Goal: Communication & Community: Answer question/provide support

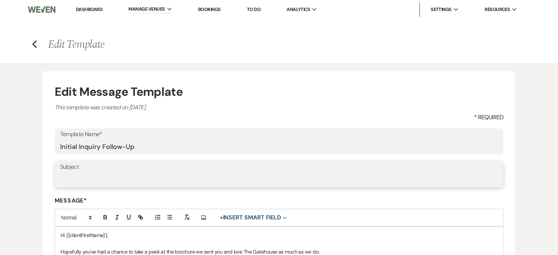
click at [113, 182] on input "Subject" at bounding box center [279, 179] width 438 height 14
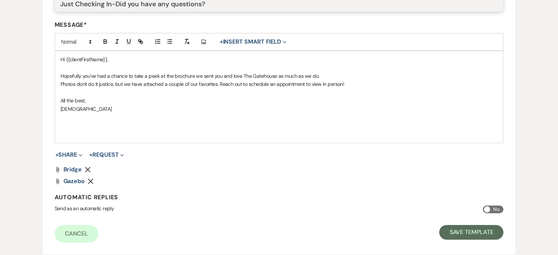
scroll to position [183, 0]
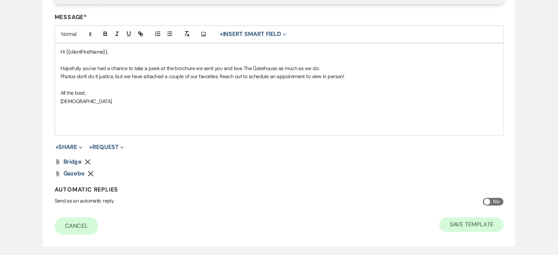
type input "Just Checking In-Did you have any questions?"
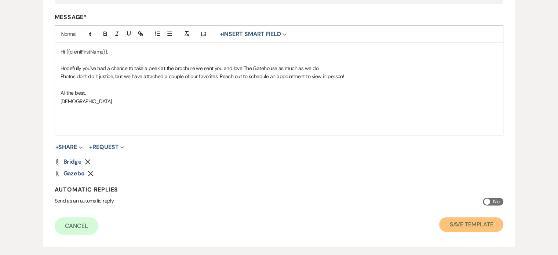
click at [449, 224] on button "Save Template" at bounding box center [471, 224] width 64 height 15
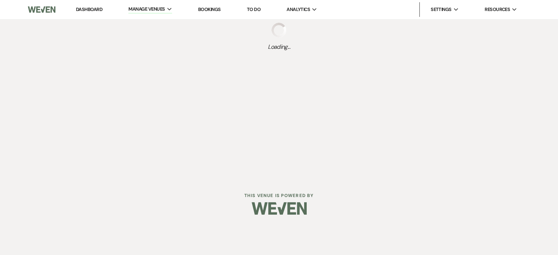
select select "Message Templates"
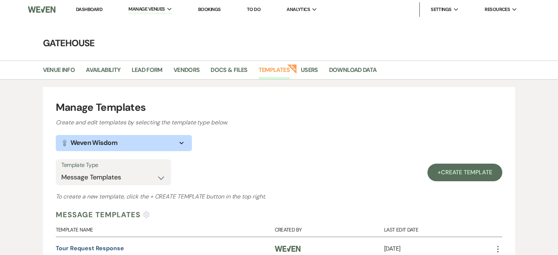
click at [91, 7] on link "Dashboard" at bounding box center [89, 9] width 26 height 6
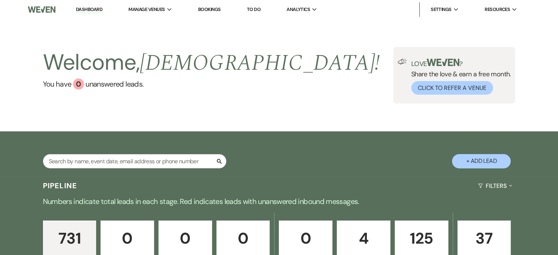
scroll to position [89, 0]
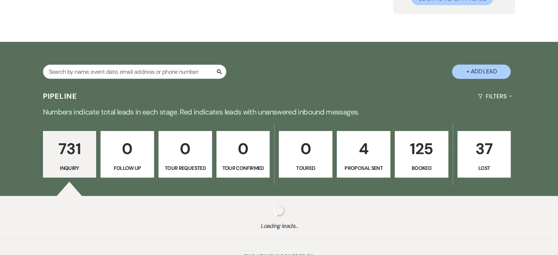
click at [112, 87] on div "Pipeline Filters Expand" at bounding box center [279, 96] width 528 height 19
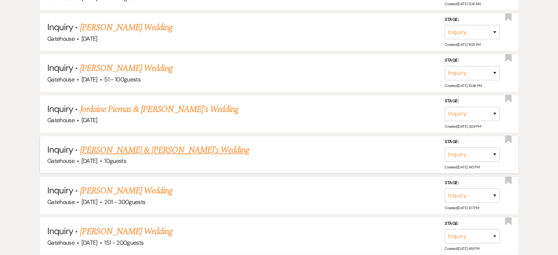
scroll to position [403, 0]
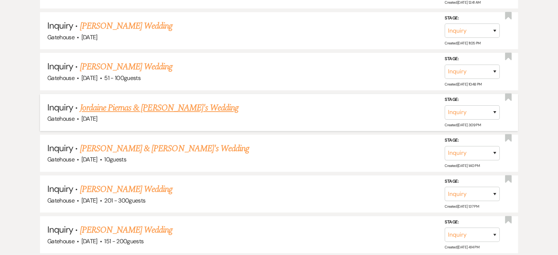
click at [125, 106] on link "Jordaine Piernas & [PERSON_NAME]'s Wedding" at bounding box center [159, 107] width 159 height 13
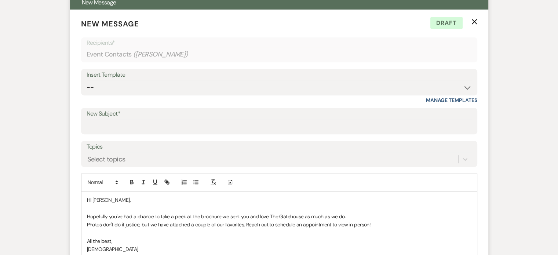
scroll to position [293, 0]
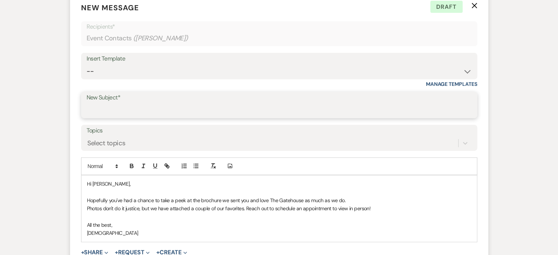
click at [106, 107] on input "New Subject*" at bounding box center [279, 110] width 385 height 14
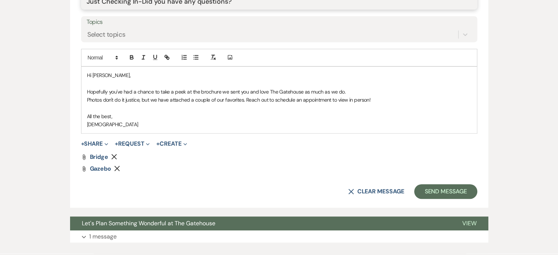
scroll to position [403, 0]
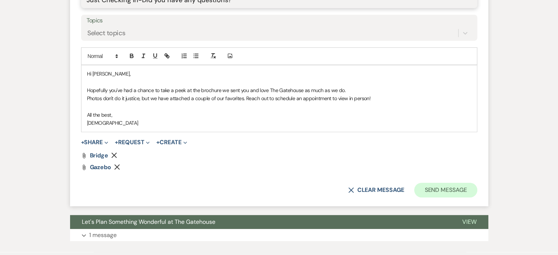
type input "Just Checking In-Did you have any questions?"
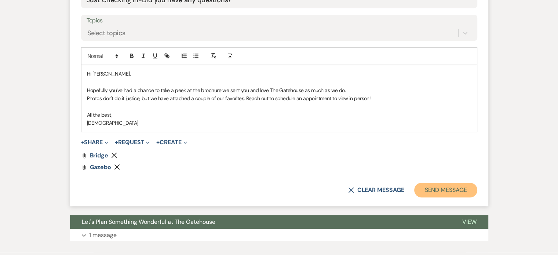
click at [443, 186] on button "Send Message" at bounding box center [445, 190] width 63 height 15
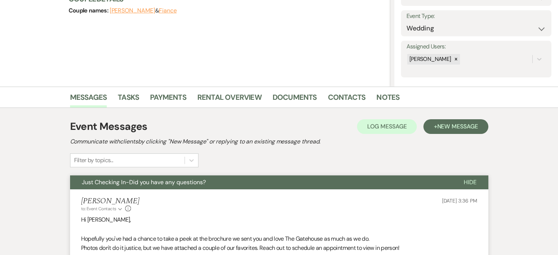
scroll to position [0, 0]
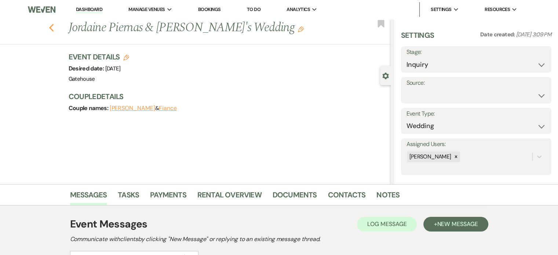
click at [53, 29] on use "button" at bounding box center [51, 28] width 5 height 8
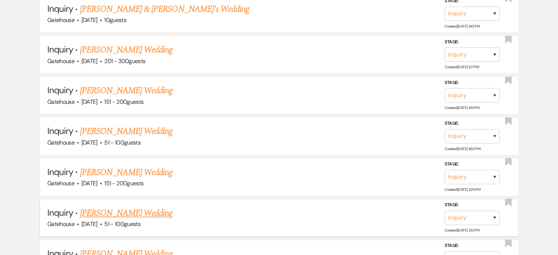
scroll to position [550, 0]
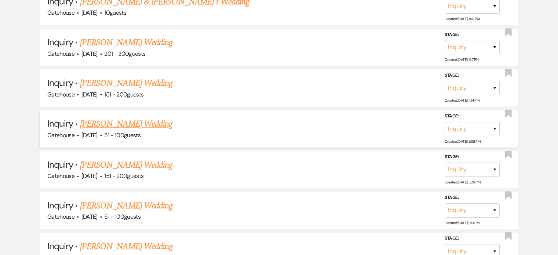
click at [118, 118] on link "[PERSON_NAME] Wedding" at bounding box center [126, 123] width 93 height 13
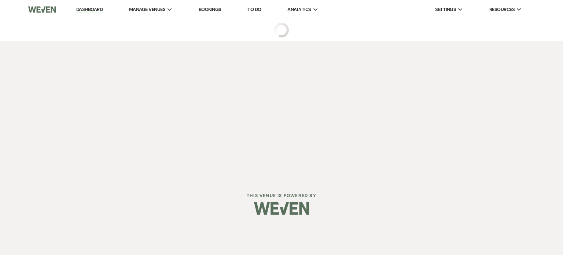
select select "2"
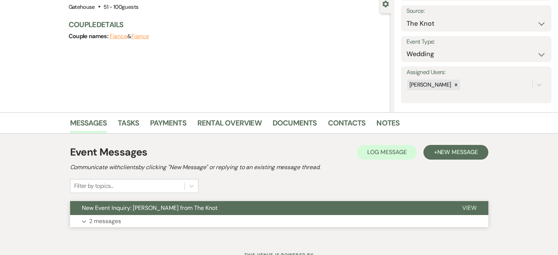
scroll to position [102, 0]
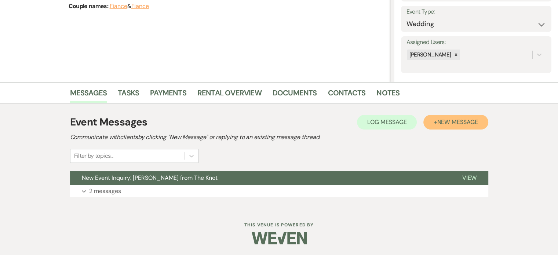
click at [437, 121] on span "New Message" at bounding box center [457, 122] width 41 height 8
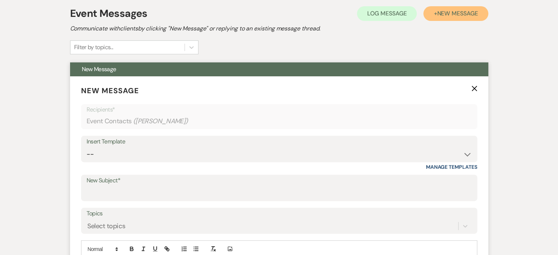
scroll to position [212, 0]
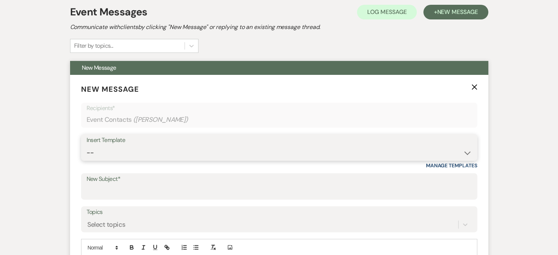
click at [120, 152] on select "-- Tour Request Response Proposal 6-9 Month Check-in Happy 1 Month Anniversary!…" at bounding box center [279, 153] width 385 height 14
select select "5916"
click at [87, 146] on select "-- Tour Request Response Proposal 6-9 Month Check-in Happy 1 Month Anniversary!…" at bounding box center [279, 153] width 385 height 14
type input "Just Checking In-Did you have any questions?"
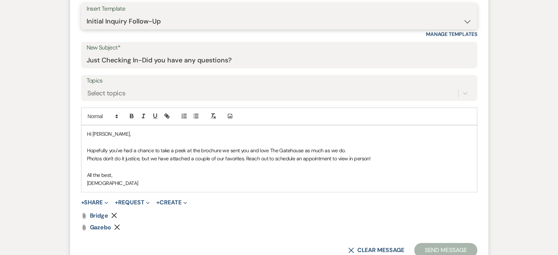
scroll to position [395, 0]
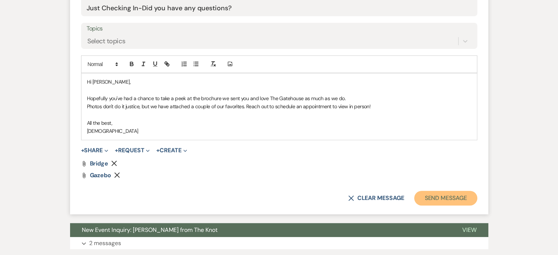
click at [428, 195] on button "Send Message" at bounding box center [445, 198] width 63 height 15
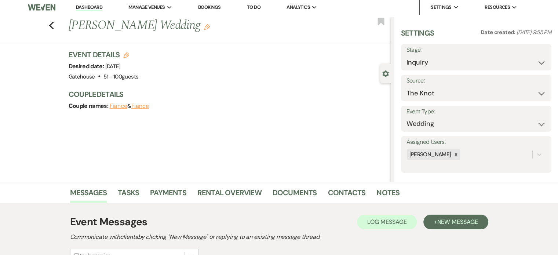
scroll to position [0, 0]
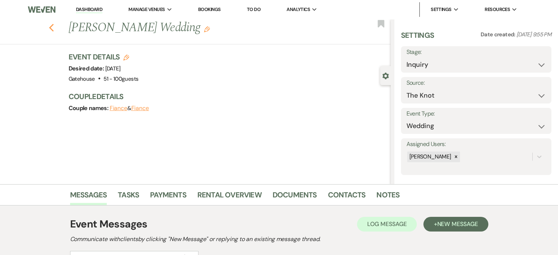
click at [54, 28] on icon "Previous" at bounding box center [52, 27] width 6 height 9
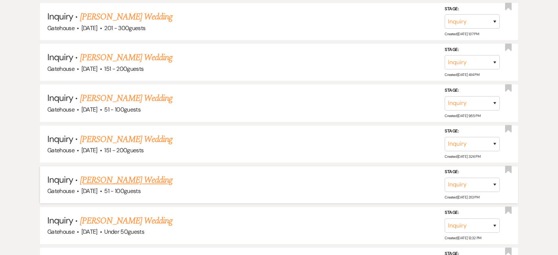
scroll to position [587, 0]
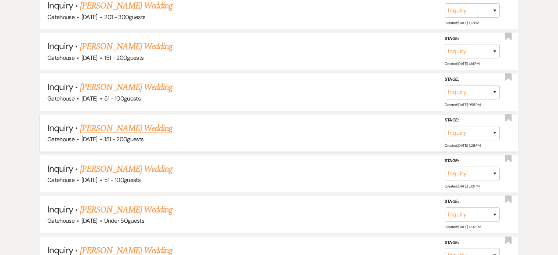
click at [97, 125] on link "[PERSON_NAME] Wedding" at bounding box center [126, 128] width 93 height 13
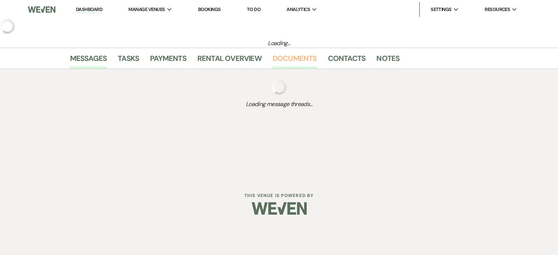
select select "2"
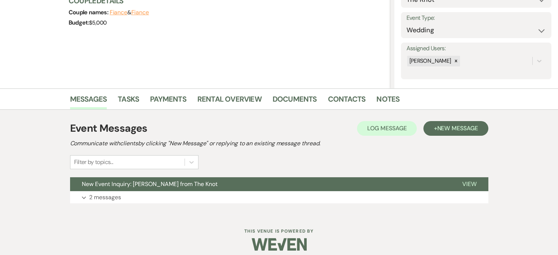
scroll to position [102, 0]
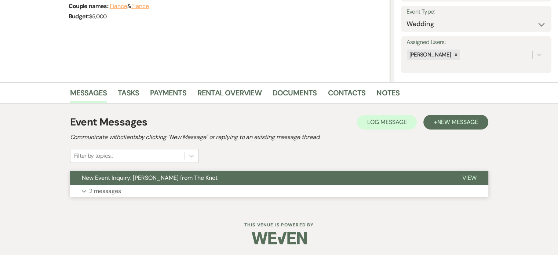
click at [111, 188] on p "2 messages" at bounding box center [105, 191] width 32 height 10
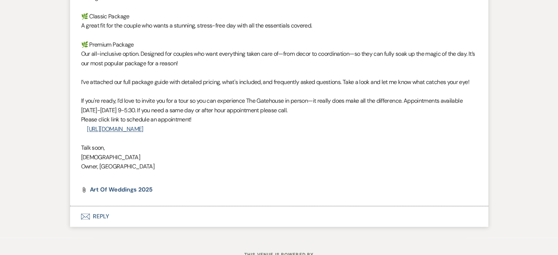
scroll to position [818, 0]
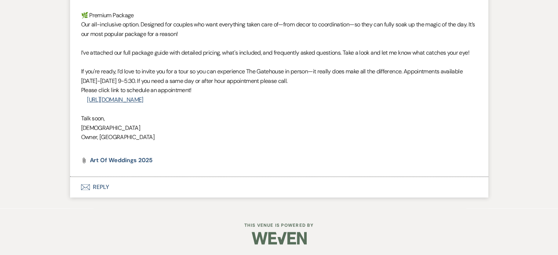
click at [96, 187] on button "Envelope Reply" at bounding box center [279, 187] width 418 height 21
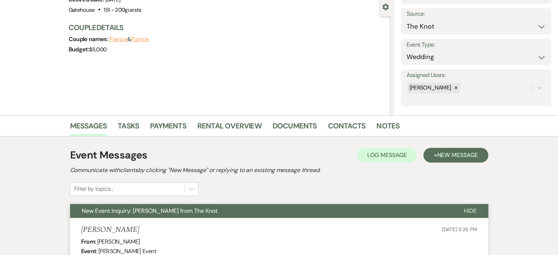
scroll to position [73, 0]
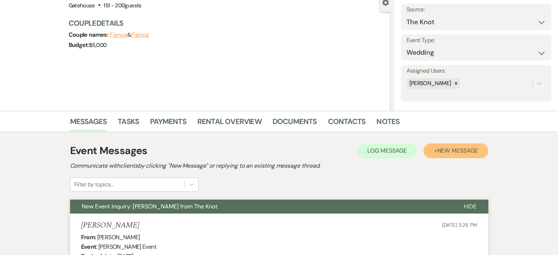
click at [445, 149] on span "New Message" at bounding box center [457, 151] width 41 height 8
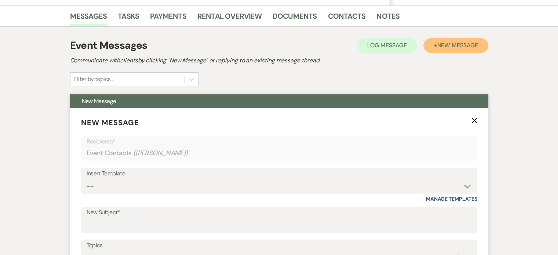
scroll to position [183, 0]
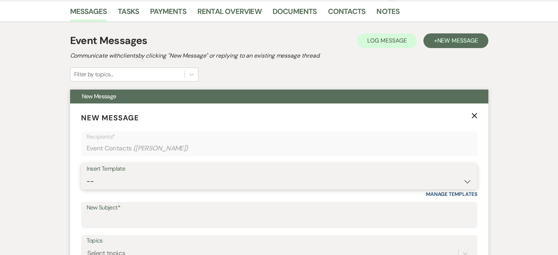
click at [137, 176] on select "-- Tour Request Response Proposal 6-9 Month Check-in Happy 1 Month Anniversary!…" at bounding box center [279, 181] width 385 height 14
select select "5916"
click at [87, 174] on select "-- Tour Request Response Proposal 6-9 Month Check-in Happy 1 Month Anniversary!…" at bounding box center [279, 181] width 385 height 14
type input "Just Checking In-Did you have any questions?"
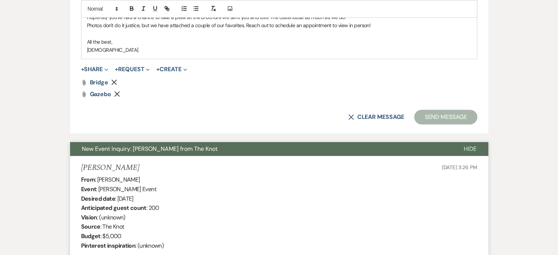
scroll to position [477, 0]
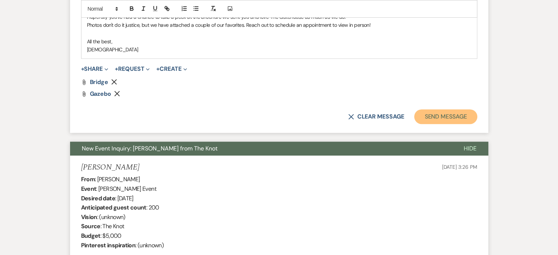
click at [446, 114] on button "Send Message" at bounding box center [445, 116] width 63 height 15
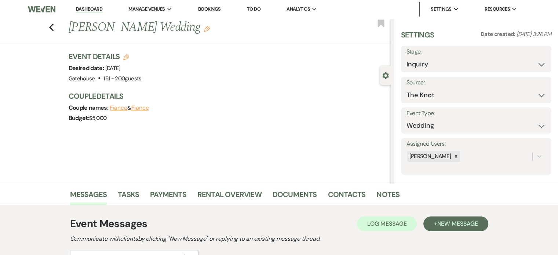
scroll to position [0, 0]
click at [52, 28] on use "button" at bounding box center [51, 28] width 5 height 8
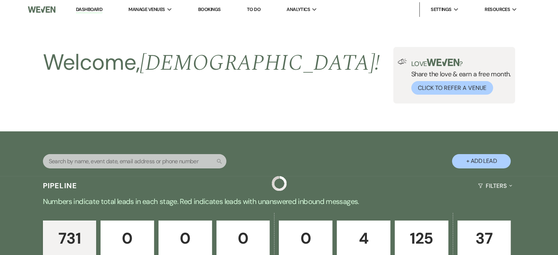
scroll to position [587, 0]
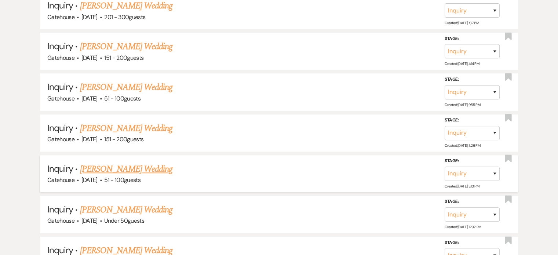
click at [110, 164] on link "[PERSON_NAME] Wedding" at bounding box center [126, 168] width 93 height 13
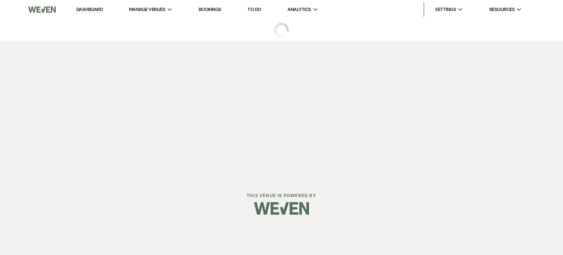
select select "2"
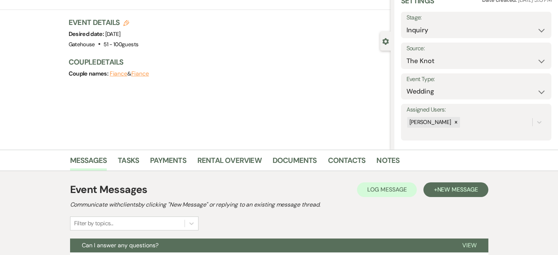
scroll to position [110, 0]
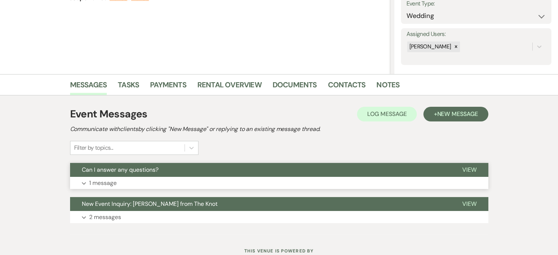
click at [107, 183] on p "1 message" at bounding box center [103, 183] width 28 height 10
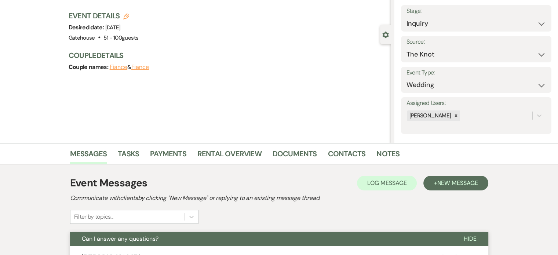
scroll to position [0, 0]
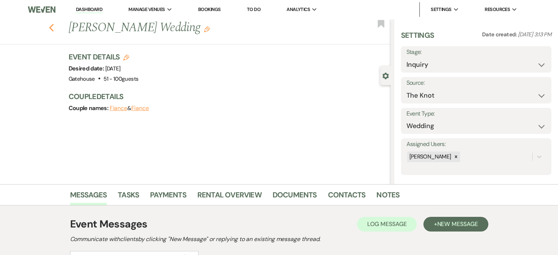
click at [52, 28] on icon "Previous" at bounding box center [52, 27] width 6 height 9
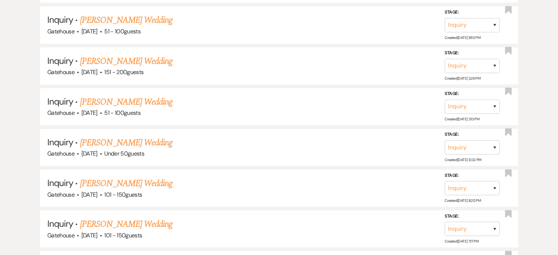
scroll to position [660, 0]
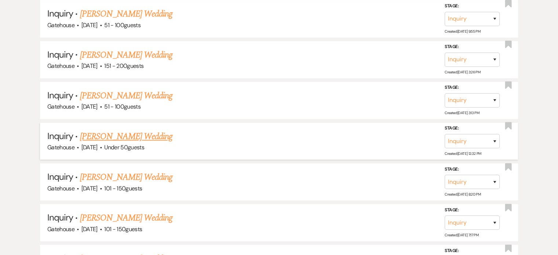
click at [122, 133] on link "[PERSON_NAME] Wedding" at bounding box center [126, 136] width 93 height 13
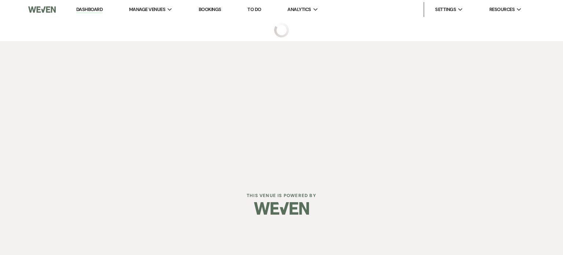
select select "2"
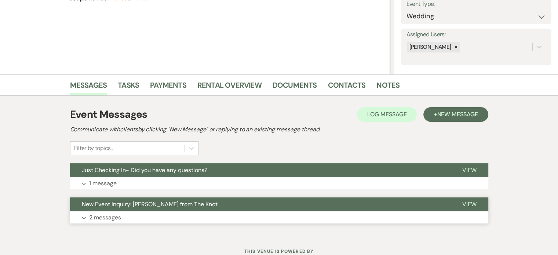
scroll to position [110, 0]
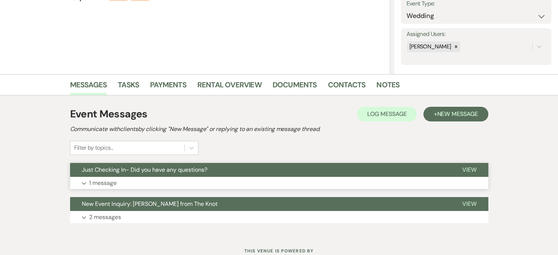
click at [105, 182] on p "1 message" at bounding box center [103, 183] width 28 height 10
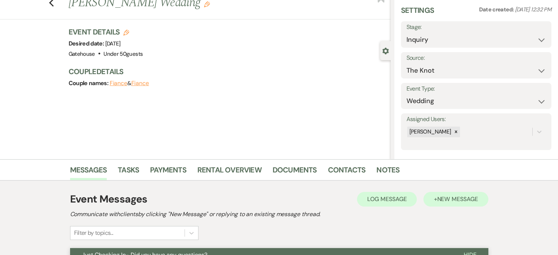
scroll to position [0, 0]
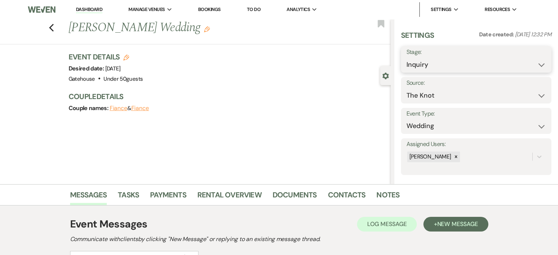
click at [433, 64] on select "Inquiry Follow Up Tour Requested Tour Confirmed Toured Proposal Sent Booked Lost" at bounding box center [475, 65] width 139 height 14
select select "4"
click at [406, 58] on select "Inquiry Follow Up Tour Requested Tour Confirmed Toured Proposal Sent Booked Lost" at bounding box center [475, 65] width 139 height 14
click at [530, 56] on button "Save" at bounding box center [535, 59] width 31 height 15
click at [53, 27] on use "button" at bounding box center [51, 28] width 5 height 8
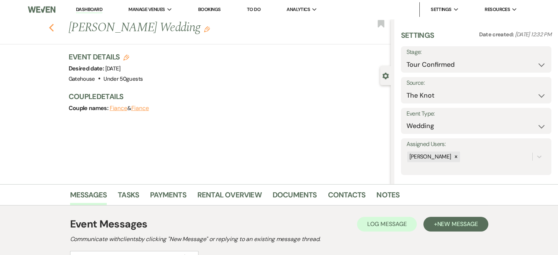
select select "4"
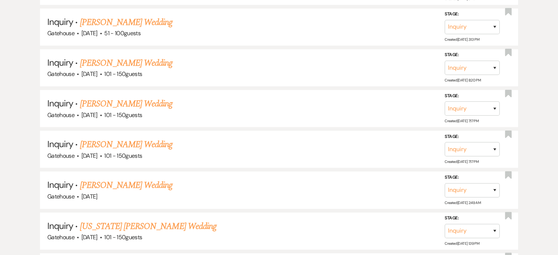
scroll to position [807, 0]
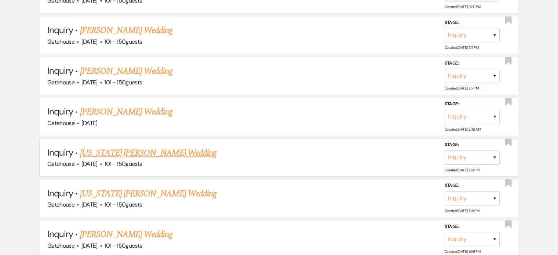
click at [128, 146] on link "[US_STATE] [PERSON_NAME] Wedding" at bounding box center [148, 152] width 136 height 13
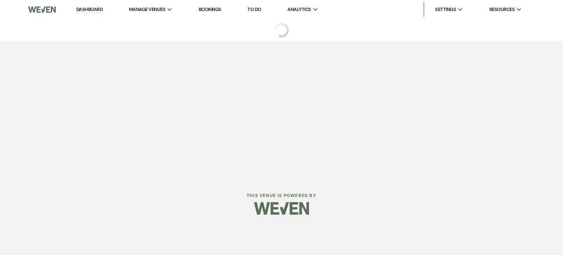
select select "2"
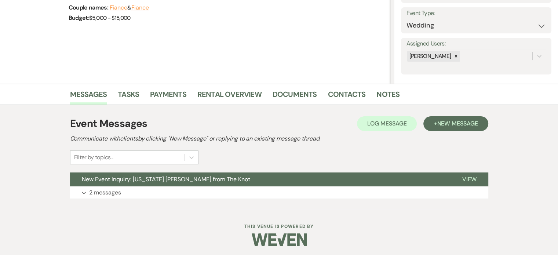
scroll to position [102, 0]
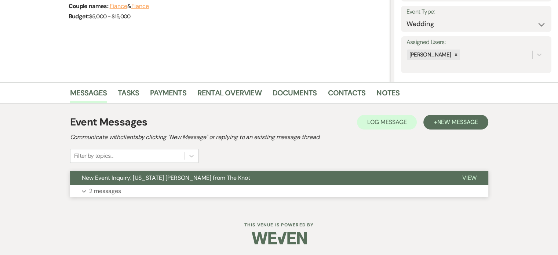
click at [108, 189] on p "2 messages" at bounding box center [105, 191] width 32 height 10
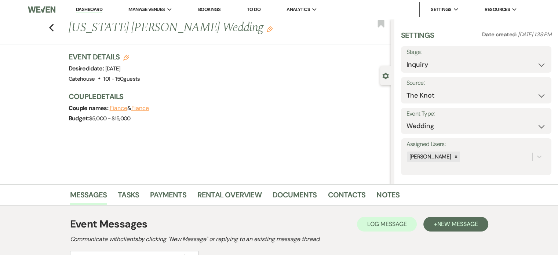
scroll to position [0, 0]
click at [439, 221] on span "New Message" at bounding box center [457, 224] width 41 height 8
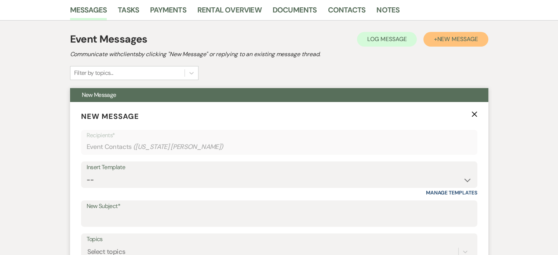
scroll to position [257, 0]
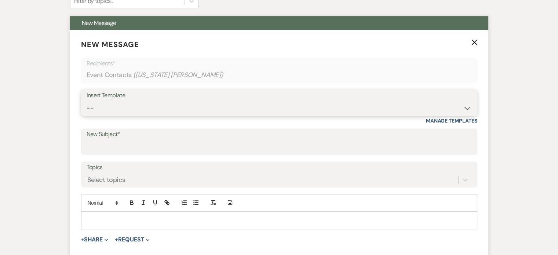
click at [126, 104] on select "-- Tour Request Response Proposal 6-9 Month Check-in Happy 1 Month Anniversary!…" at bounding box center [279, 108] width 385 height 14
select select "5916"
click at [87, 101] on select "-- Tour Request Response Proposal 6-9 Month Check-in Happy 1 Month Anniversary!…" at bounding box center [279, 108] width 385 height 14
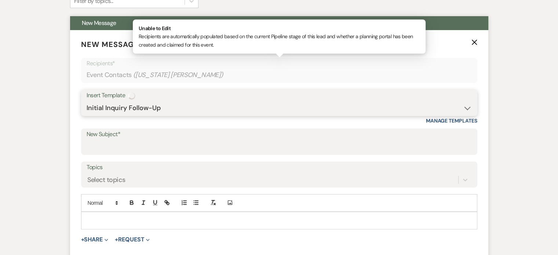
type input "Just Checking In-Did you have any questions?"
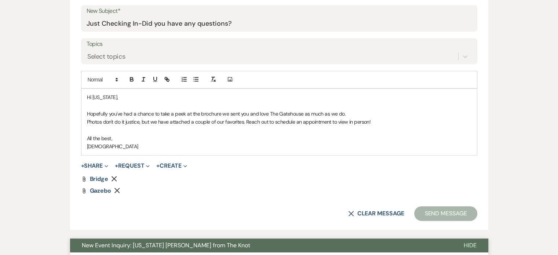
scroll to position [403, 0]
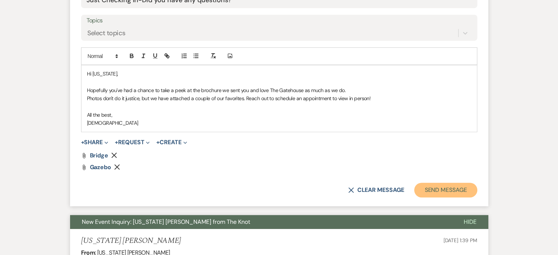
click at [432, 189] on button "Send Message" at bounding box center [445, 190] width 63 height 15
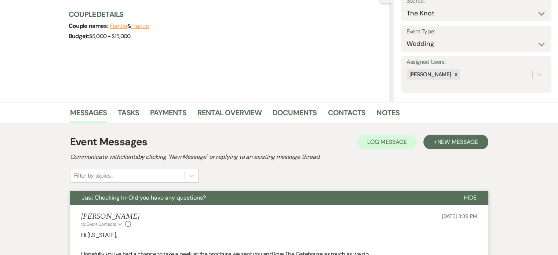
scroll to position [0, 0]
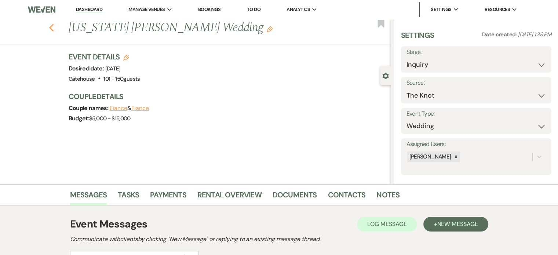
click at [54, 29] on icon "Previous" at bounding box center [52, 27] width 6 height 9
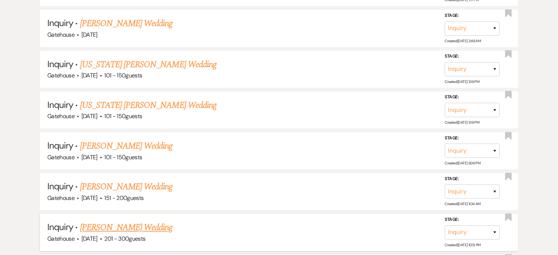
scroll to position [917, 0]
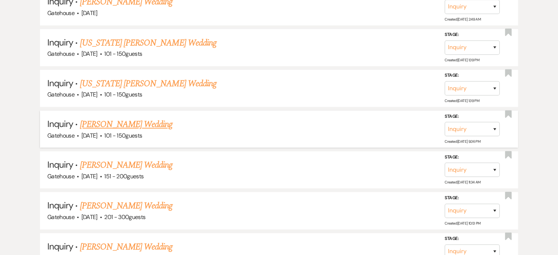
click at [111, 118] on link "[PERSON_NAME] Wedding" at bounding box center [126, 124] width 93 height 13
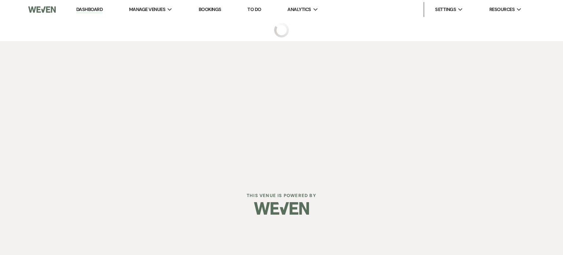
select select "2"
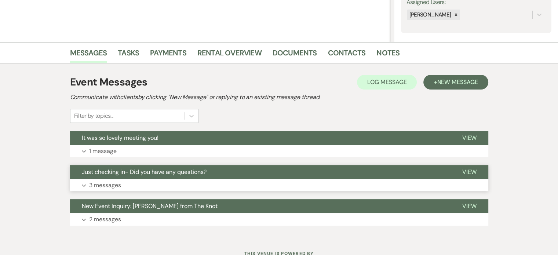
scroll to position [147, 0]
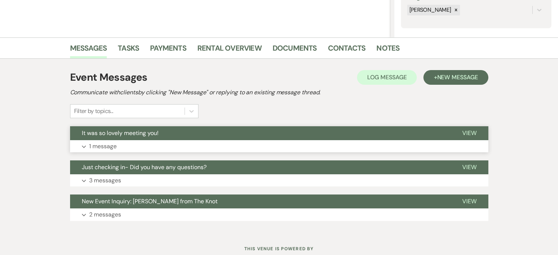
click at [108, 145] on p "1 message" at bounding box center [103, 147] width 28 height 10
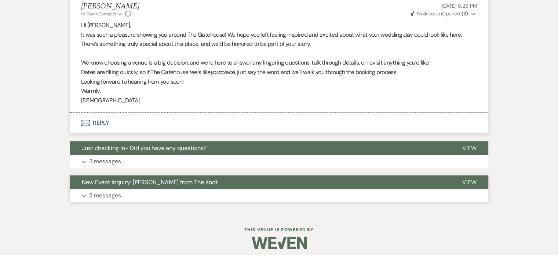
scroll to position [293, 0]
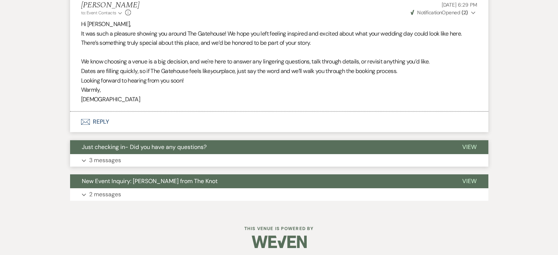
click at [98, 158] on p "3 messages" at bounding box center [105, 161] width 32 height 10
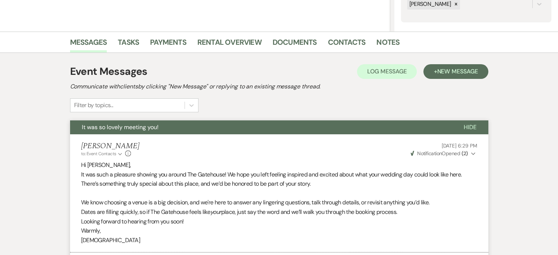
scroll to position [110, 0]
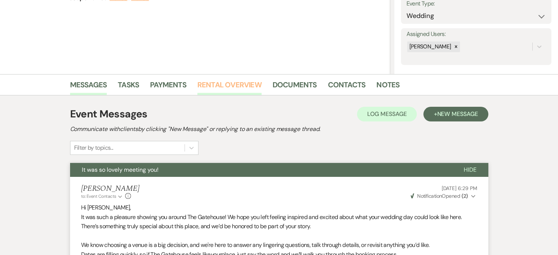
click at [227, 79] on link "Rental Overview" at bounding box center [229, 87] width 64 height 16
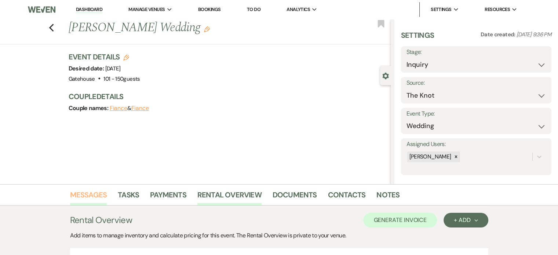
click at [94, 192] on link "Messages" at bounding box center [88, 197] width 37 height 16
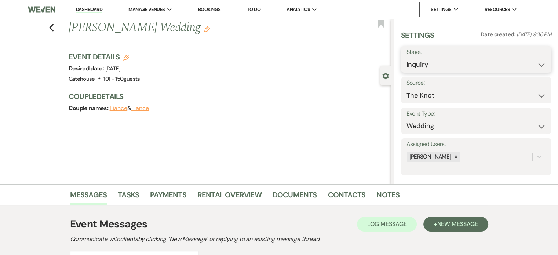
click at [454, 63] on select "Inquiry Follow Up Tour Requested Tour Confirmed Toured Proposal Sent Booked Lost" at bounding box center [475, 65] width 139 height 14
select select "5"
click at [406, 58] on select "Inquiry Follow Up Tour Requested Tour Confirmed Toured Proposal Sent Booked Lost" at bounding box center [475, 65] width 139 height 14
click at [527, 61] on button "Save" at bounding box center [535, 59] width 31 height 15
click at [54, 28] on icon "Previous" at bounding box center [52, 27] width 6 height 9
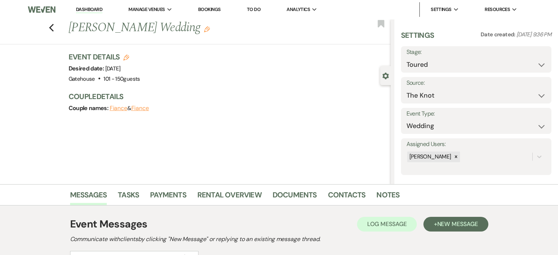
select select "5"
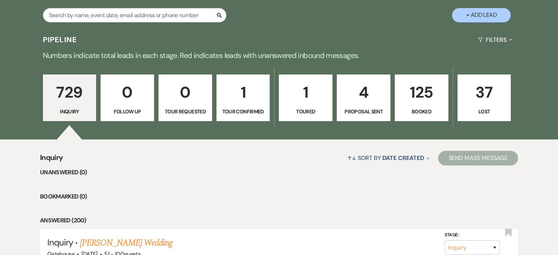
scroll to position [147, 0]
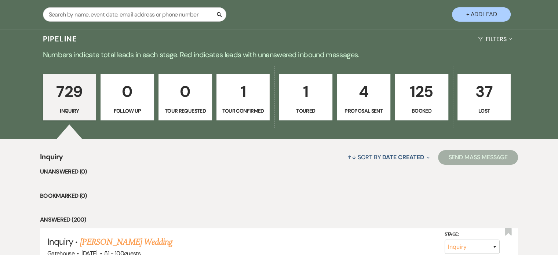
click at [238, 102] on p "1" at bounding box center [243, 91] width 44 height 25
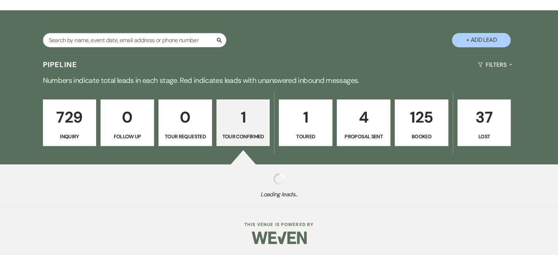
scroll to position [147, 0]
select select "4"
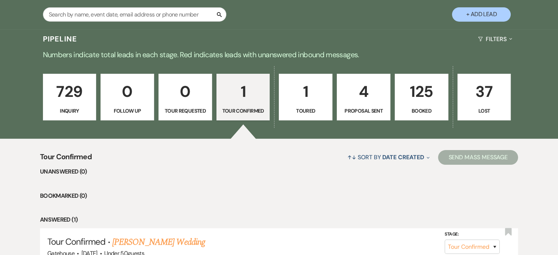
click at [298, 104] on link "1 Toured" at bounding box center [306, 97] width 54 height 47
select select "5"
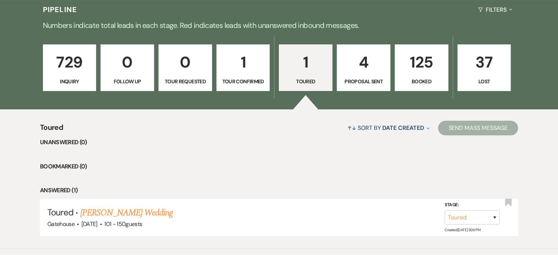
scroll to position [216, 0]
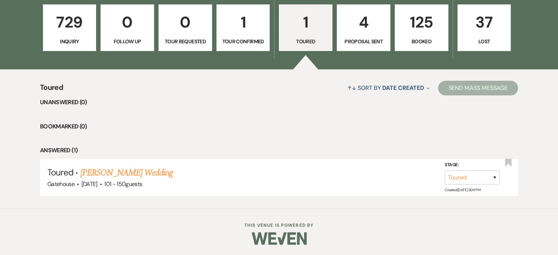
click at [365, 30] on p "4" at bounding box center [363, 22] width 44 height 25
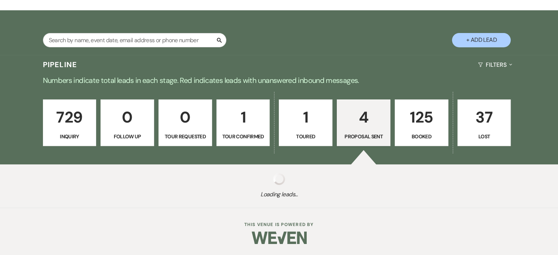
select select "6"
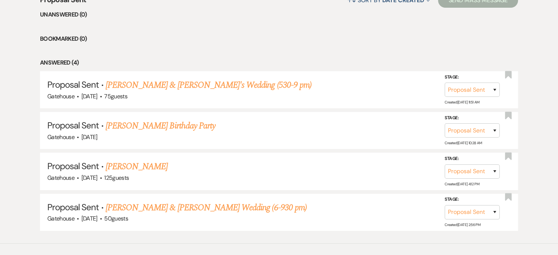
scroll to position [326, 0]
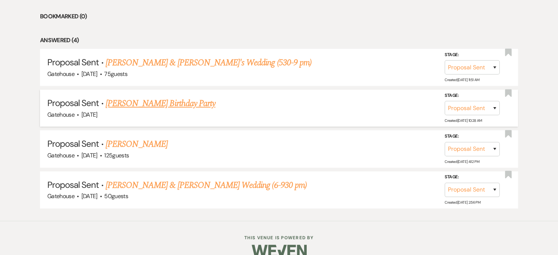
click at [147, 103] on link "[PERSON_NAME] Birthday Party" at bounding box center [161, 103] width 110 height 13
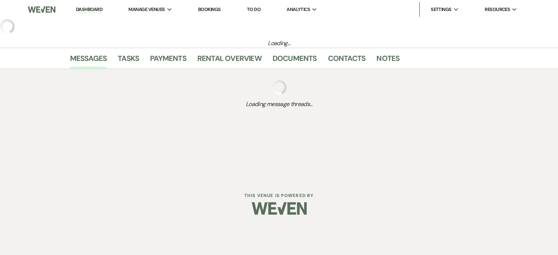
select select "6"
select select "4"
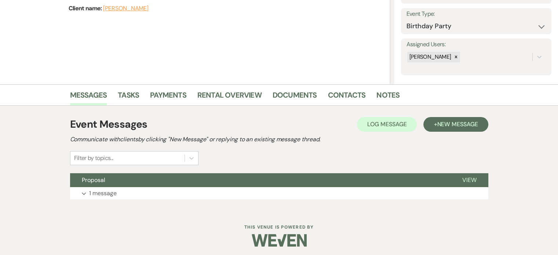
scroll to position [102, 0]
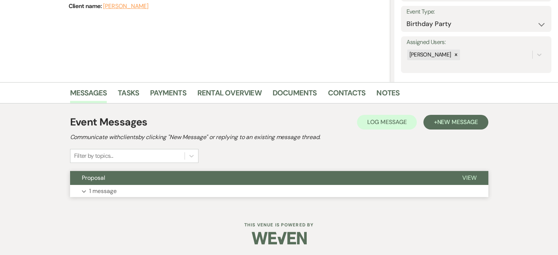
click at [465, 175] on span "View" at bounding box center [469, 178] width 14 height 8
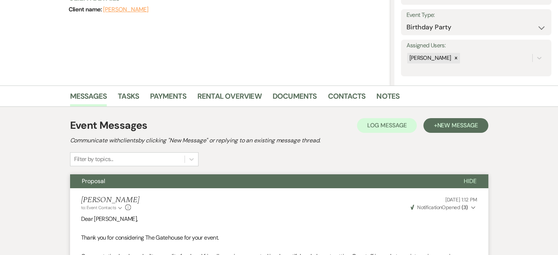
scroll to position [96, 0]
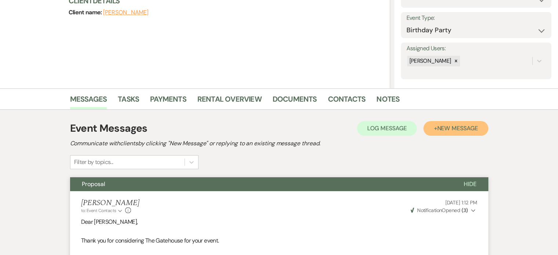
click at [462, 128] on span "New Message" at bounding box center [457, 128] width 41 height 8
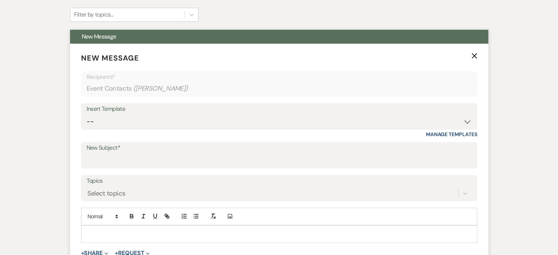
scroll to position [242, 0]
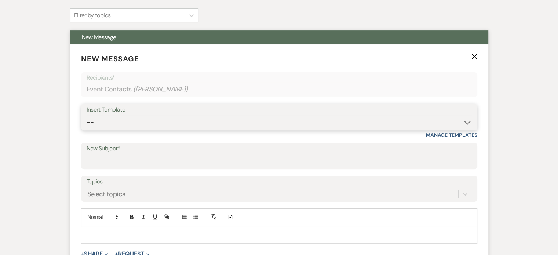
click at [108, 121] on select "-- Tour Request Response Proposal 6-9 Month Check-in Happy 1 Month Anniversary!…" at bounding box center [279, 122] width 385 height 14
click at [87, 115] on select "-- Tour Request Response Proposal 6-9 Month Check-in Happy 1 Month Anniversary!…" at bounding box center [279, 122] width 385 height 14
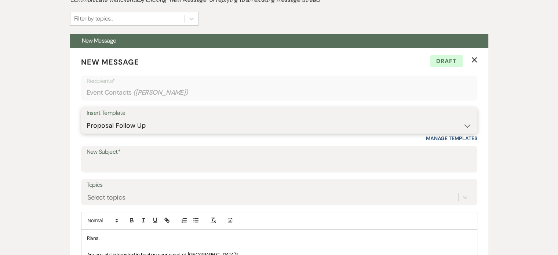
scroll to position [230, 0]
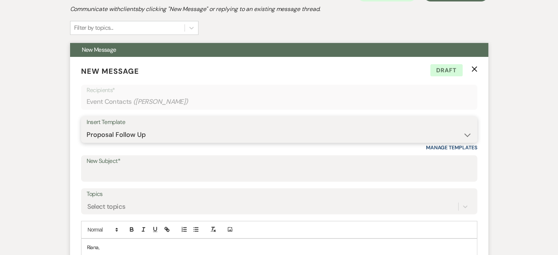
click at [109, 134] on select "-- Tour Request Response Proposal 6-9 Month Check-in Happy 1 Month Anniversary!…" at bounding box center [279, 135] width 385 height 14
select select "5916"
click at [87, 128] on select "-- Tour Request Response Proposal 6-9 Month Check-in Happy 1 Month Anniversary!…" at bounding box center [279, 135] width 385 height 14
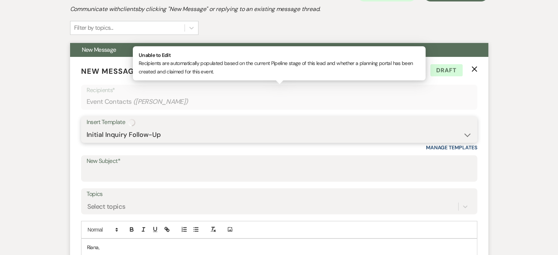
type input "Just Checking In-Did you have any questions?"
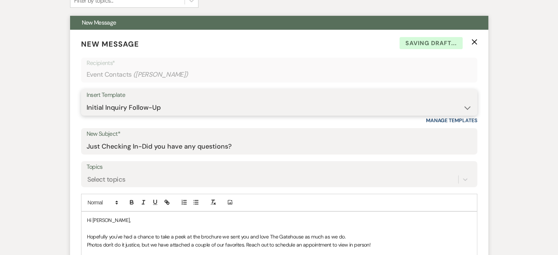
scroll to position [340, 0]
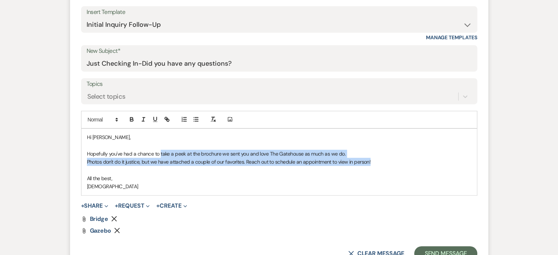
drag, startPoint x: 160, startPoint y: 152, endPoint x: 388, endPoint y: 164, distance: 228.8
click at [388, 164] on div "Hi [PERSON_NAME], Hopefully you've had a chance to take a peek at the brochure …" at bounding box center [278, 162] width 395 height 66
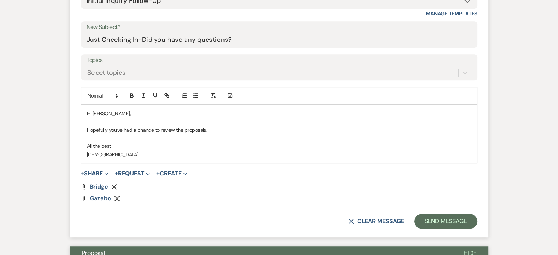
scroll to position [377, 0]
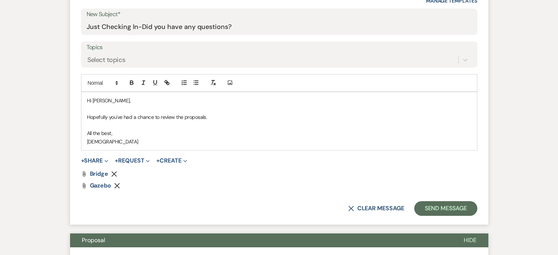
click at [113, 173] on icon "Remove" at bounding box center [114, 174] width 6 height 6
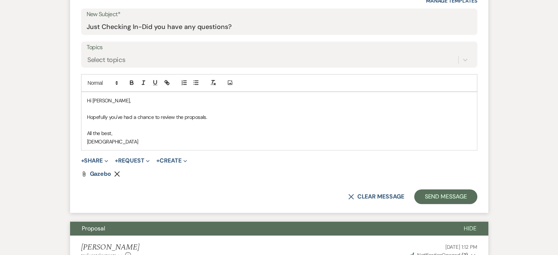
click at [117, 172] on use "button" at bounding box center [117, 174] width 6 height 6
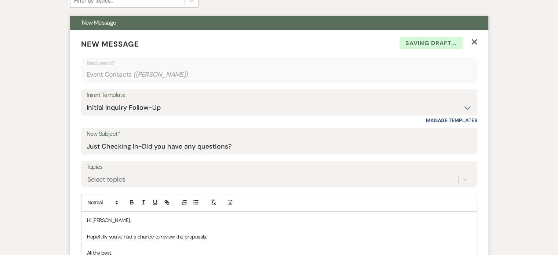
scroll to position [230, 0]
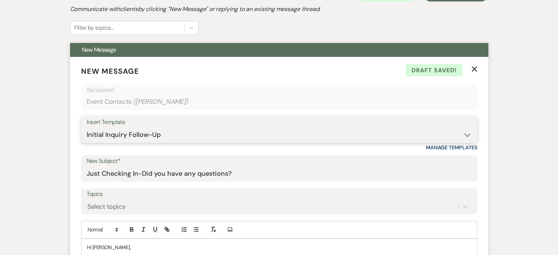
click at [160, 132] on select "-- Tour Request Response Proposal 6-9 Month Check-in Happy 1 Month Anniversary!…" at bounding box center [279, 135] width 385 height 14
select select "6050"
click at [87, 128] on select "-- Tour Request Response Proposal 6-9 Month Check-in Happy 1 Month Anniversary!…" at bounding box center [279, 135] width 385 height 14
type input "It was so lovely meeting you!"
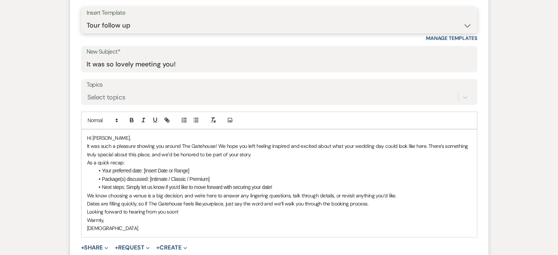
scroll to position [340, 0]
drag, startPoint x: 352, startPoint y: 144, endPoint x: 378, endPoint y: 145, distance: 26.1
click at [379, 145] on p "It was such a pleasure showing you around The Gatehouse! We hope you left feeli…" at bounding box center [279, 149] width 384 height 17
drag, startPoint x: 193, startPoint y: 153, endPoint x: 251, endPoint y: 153, distance: 57.6
click at [251, 153] on p "It was such a pleasure showing you around The Gatehouse! We hope you left feeli…" at bounding box center [279, 149] width 384 height 17
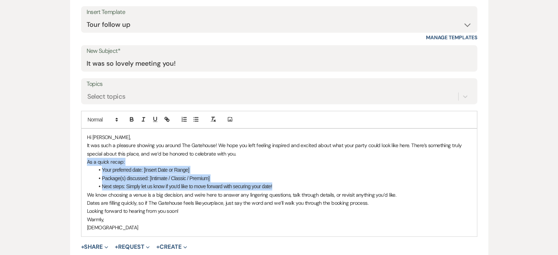
drag, startPoint x: 85, startPoint y: 161, endPoint x: 286, endPoint y: 188, distance: 202.7
click at [286, 188] on div "Hi [PERSON_NAME], It was such a pleasure showing you around The Gatehouse! We h…" at bounding box center [278, 182] width 395 height 107
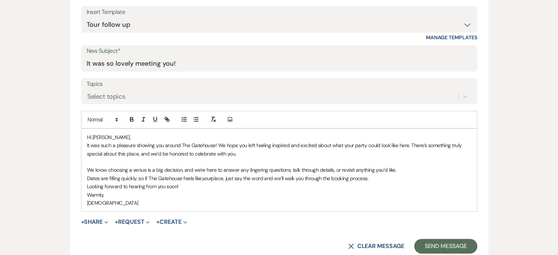
drag, startPoint x: 85, startPoint y: 176, endPoint x: 370, endPoint y: 179, distance: 285.4
click at [370, 179] on div "Hi [PERSON_NAME], It was such a pleasure showing you around The Gatehouse! We h…" at bounding box center [278, 170] width 395 height 83
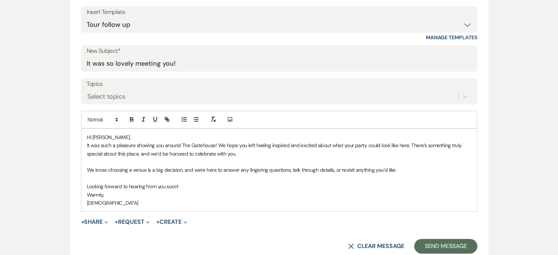
click at [401, 170] on p "We know choosing a venue is a big decision, and we're here to answer any linger…" at bounding box center [279, 170] width 384 height 8
click at [395, 169] on p "We know choosing a venue is a big decision, and we're here to answer any linger…" at bounding box center [279, 170] width 384 height 8
click at [437, 169] on p "We know choosing a venue is a big decision, and we're here to answer any linger…" at bounding box center [279, 170] width 384 height 8
click at [109, 135] on p "Hi [PERSON_NAME]," at bounding box center [279, 137] width 384 height 8
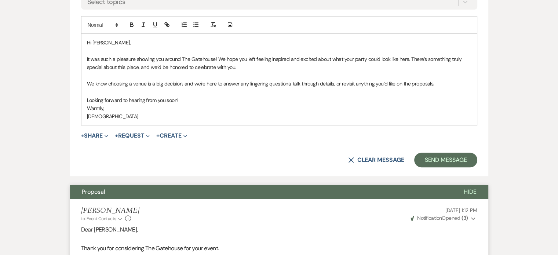
scroll to position [450, 0]
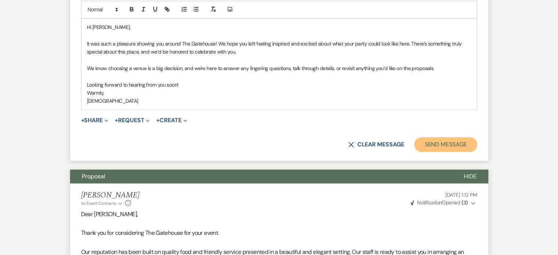
click at [454, 144] on button "Send Message" at bounding box center [445, 144] width 63 height 15
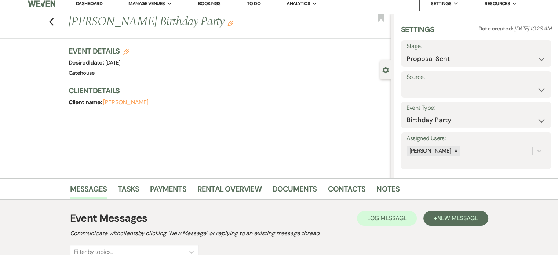
scroll to position [0, 0]
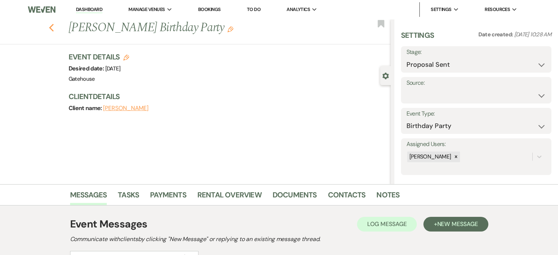
click at [53, 29] on use "button" at bounding box center [51, 28] width 5 height 8
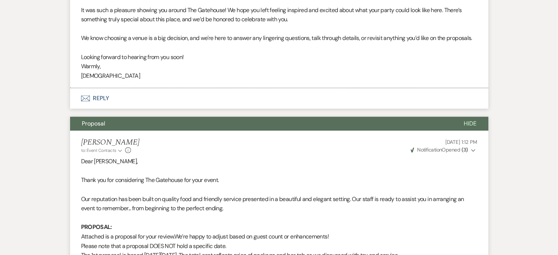
select select "6"
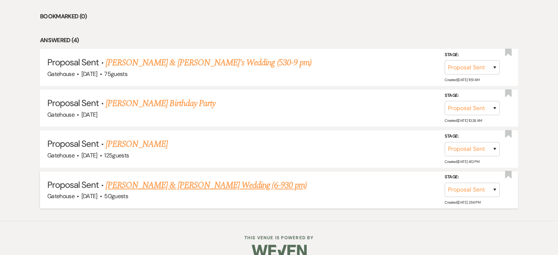
click at [185, 182] on link "[PERSON_NAME] & [PERSON_NAME] Wedding (6-930 pm)" at bounding box center [206, 185] width 201 height 13
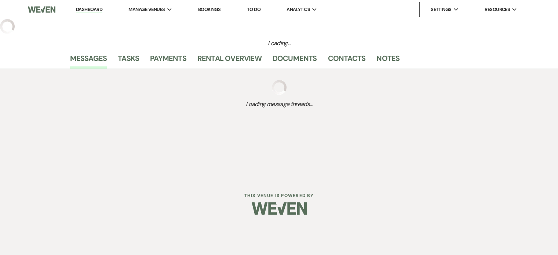
select select "6"
select select "2"
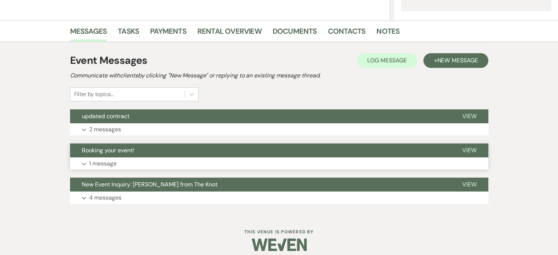
scroll to position [170, 0]
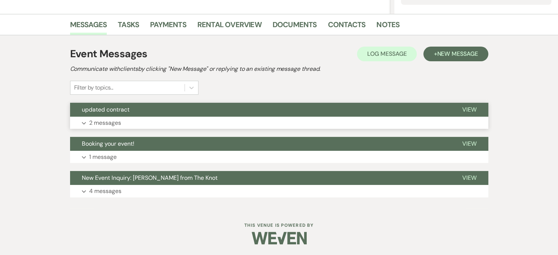
click at [101, 123] on p "2 messages" at bounding box center [105, 123] width 32 height 10
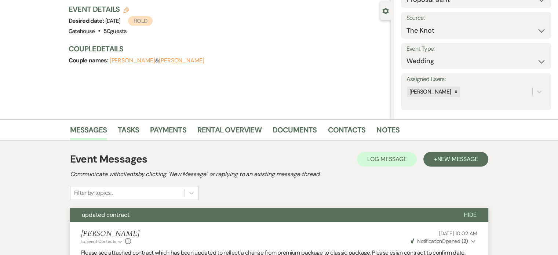
scroll to position [60, 0]
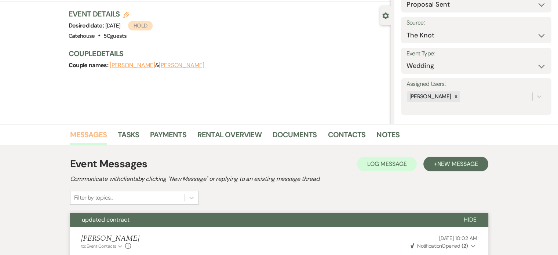
click at [93, 134] on link "Messages" at bounding box center [88, 137] width 37 height 16
click at [461, 164] on span "New Message" at bounding box center [457, 164] width 41 height 8
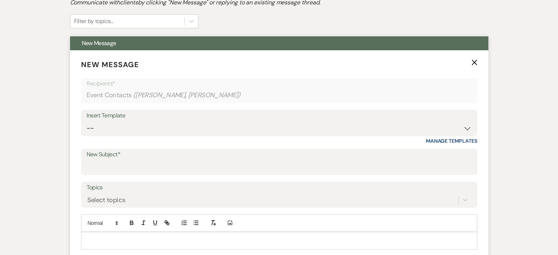
scroll to position [244, 0]
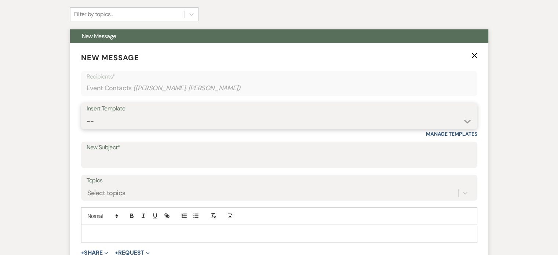
click at [127, 123] on select "-- Tour Request Response Proposal 6-9 Month Check-in Happy 1 Month Anniversary!…" at bounding box center [279, 121] width 385 height 14
select select "6050"
click at [87, 114] on select "-- Tour Request Response Proposal 6-9 Month Check-in Happy 1 Month Anniversary!…" at bounding box center [279, 121] width 385 height 14
type input "It was so lovely meeting you!"
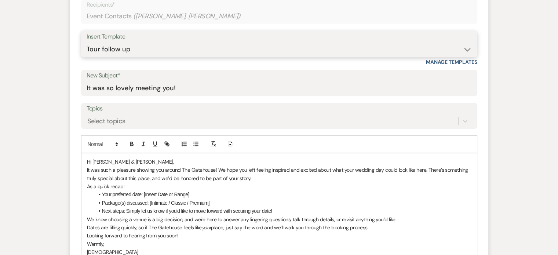
scroll to position [317, 0]
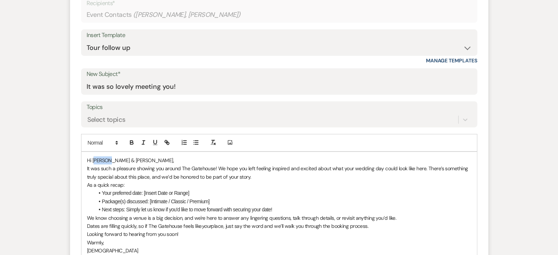
drag, startPoint x: 94, startPoint y: 158, endPoint x: 112, endPoint y: 158, distance: 18.3
click at [112, 158] on p "Hi [PERSON_NAME] & [PERSON_NAME]," at bounding box center [279, 160] width 384 height 8
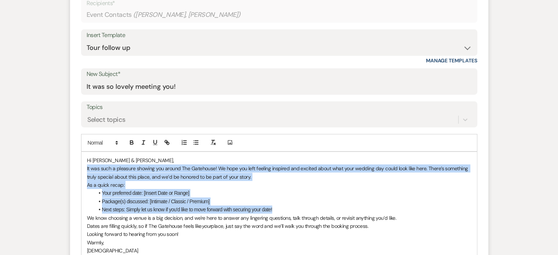
drag, startPoint x: 85, startPoint y: 168, endPoint x: 293, endPoint y: 208, distance: 212.2
click at [293, 208] on div "Hi [PERSON_NAME] & [PERSON_NAME], It was such a pleasure showing you around The…" at bounding box center [278, 205] width 395 height 107
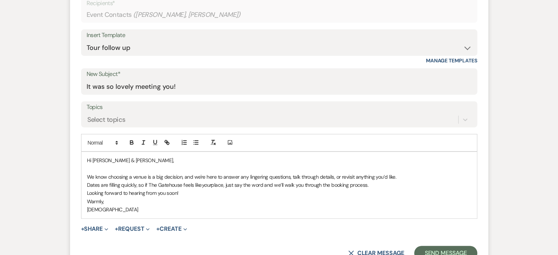
drag, startPoint x: 85, startPoint y: 184, endPoint x: 379, endPoint y: 182, distance: 293.1
click at [379, 182] on div "Hi [PERSON_NAME] & [PERSON_NAME], We know choosing a venue is a big decision, a…" at bounding box center [278, 185] width 395 height 66
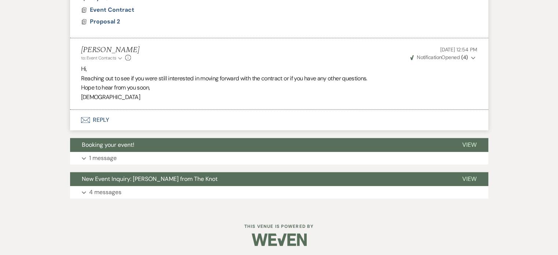
scroll to position [674, 0]
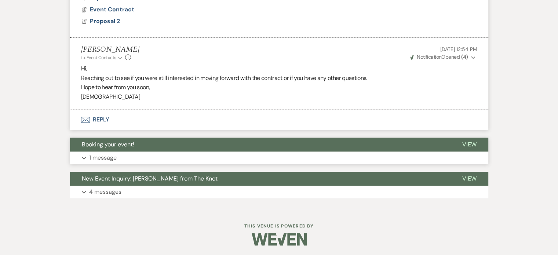
click at [105, 157] on p "1 message" at bounding box center [103, 158] width 28 height 10
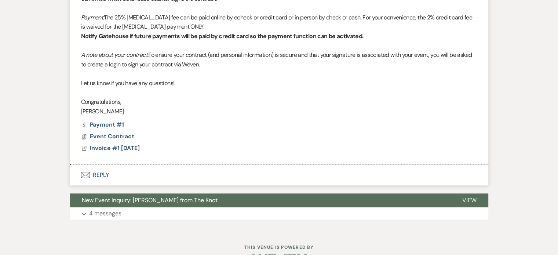
scroll to position [936, 0]
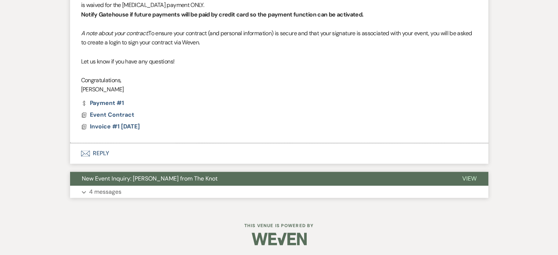
click at [98, 191] on p "4 messages" at bounding box center [105, 192] width 32 height 10
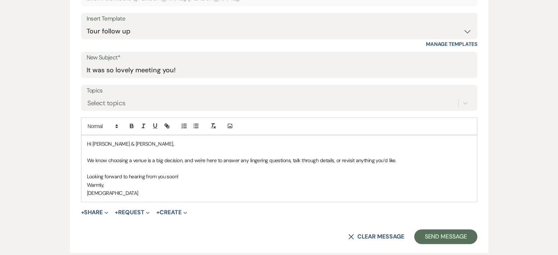
scroll to position [349, 0]
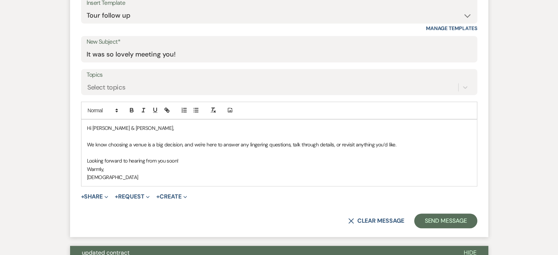
click at [393, 143] on p "We know choosing a venue is a big decision, and we're here to answer any linger…" at bounding box center [279, 144] width 384 height 8
click at [456, 216] on button "Send Message" at bounding box center [445, 220] width 63 height 15
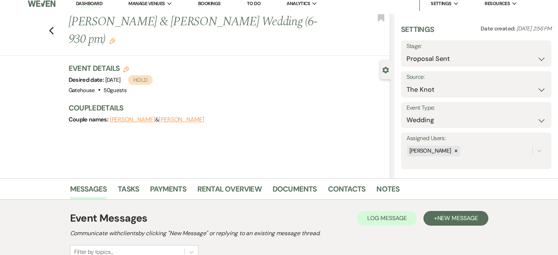
scroll to position [0, 0]
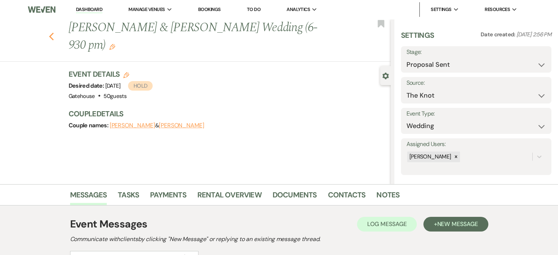
click at [54, 35] on use "button" at bounding box center [51, 37] width 5 height 8
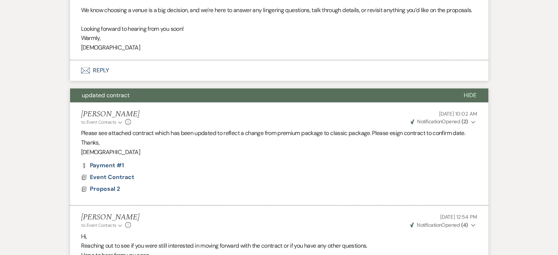
select select "6"
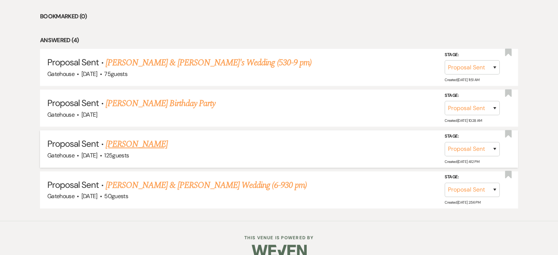
click at [138, 142] on link "[PERSON_NAME]" at bounding box center [137, 144] width 62 height 13
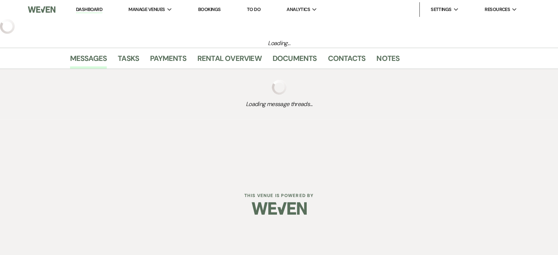
select select "6"
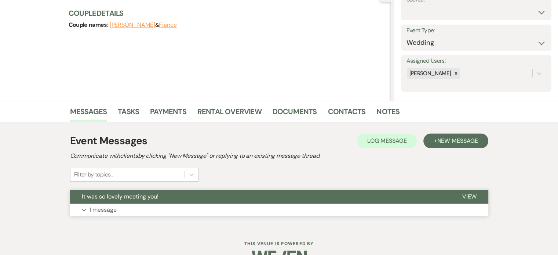
scroll to position [102, 0]
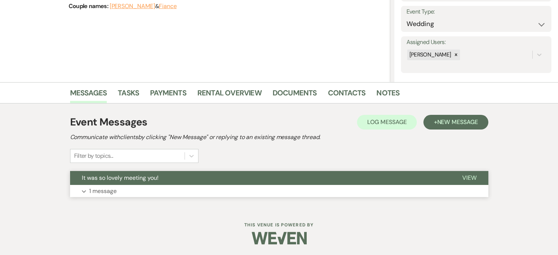
click at [101, 189] on p "1 message" at bounding box center [103, 191] width 28 height 10
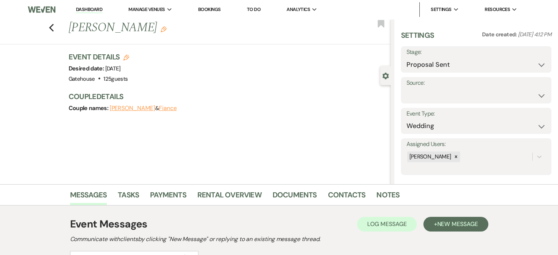
scroll to position [0, 0]
click at [54, 29] on icon "Previous" at bounding box center [52, 27] width 6 height 9
select select "6"
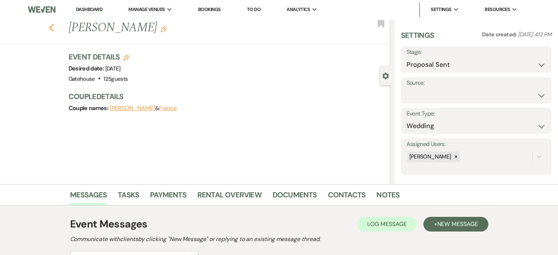
select select "6"
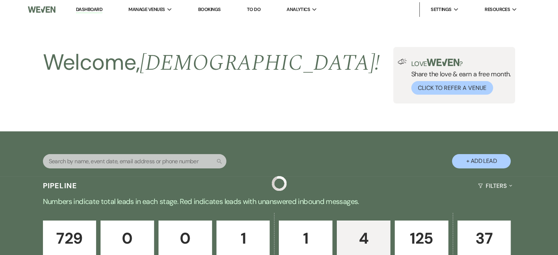
scroll to position [326, 0]
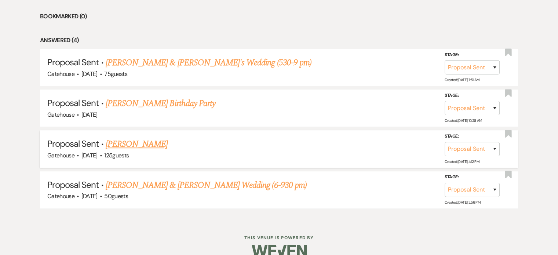
click at [124, 142] on link "[PERSON_NAME]" at bounding box center [137, 144] width 62 height 13
select select "6"
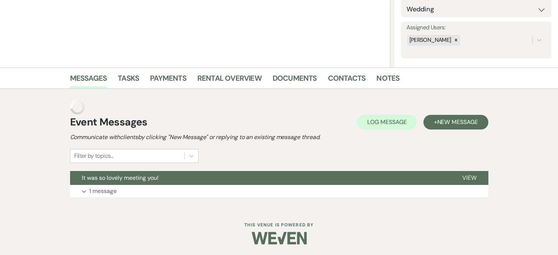
scroll to position [102, 0]
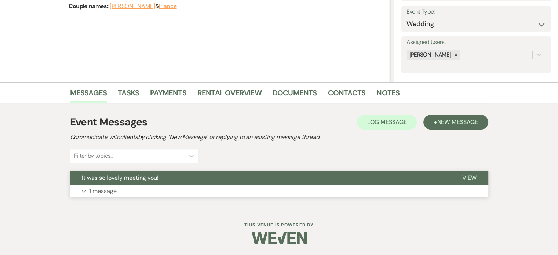
click at [92, 188] on p "1 message" at bounding box center [103, 191] width 28 height 10
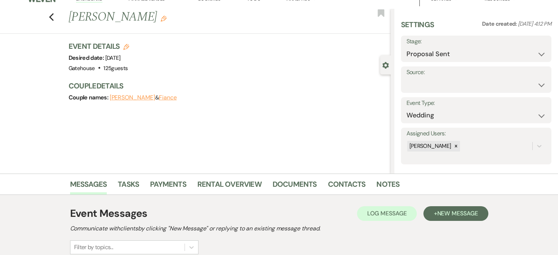
scroll to position [0, 0]
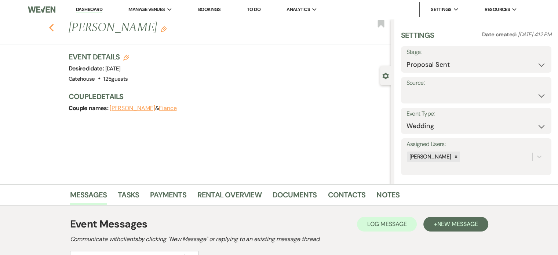
click at [54, 28] on icon "Previous" at bounding box center [52, 27] width 6 height 9
select select "6"
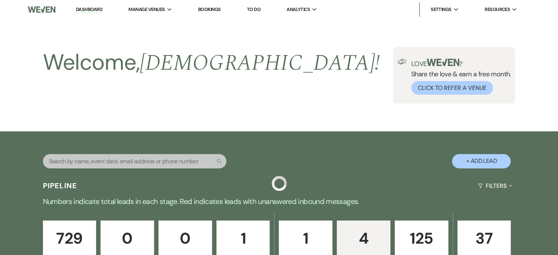
scroll to position [326, 0]
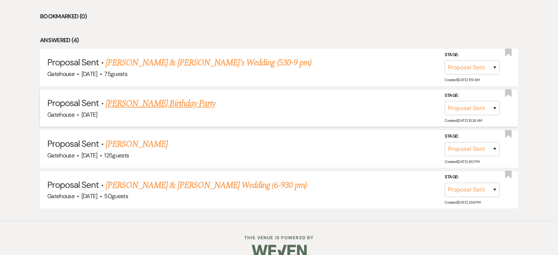
click at [158, 102] on link "[PERSON_NAME] Birthday Party" at bounding box center [161, 103] width 110 height 13
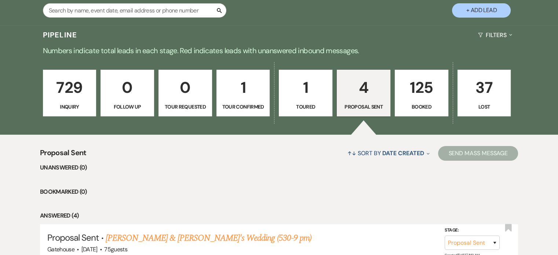
select select "6"
select select "4"
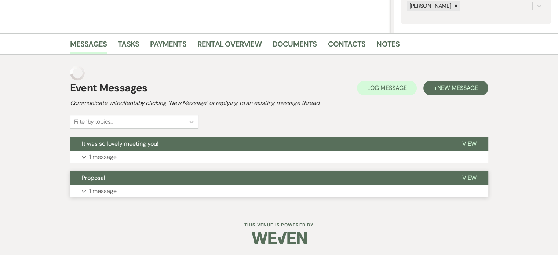
scroll to position [136, 0]
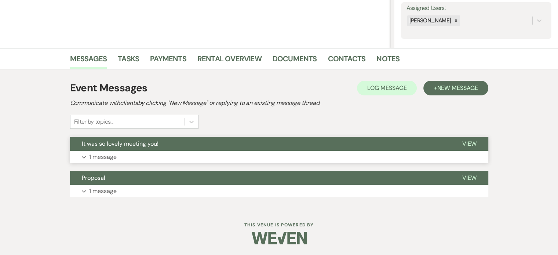
click at [105, 155] on p "1 message" at bounding box center [103, 157] width 28 height 10
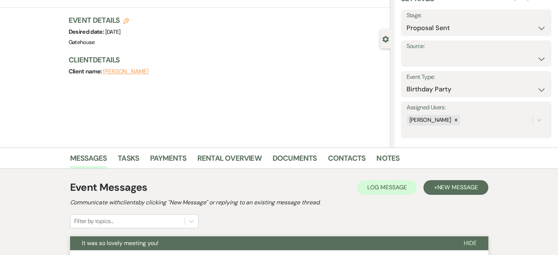
scroll to position [15, 0]
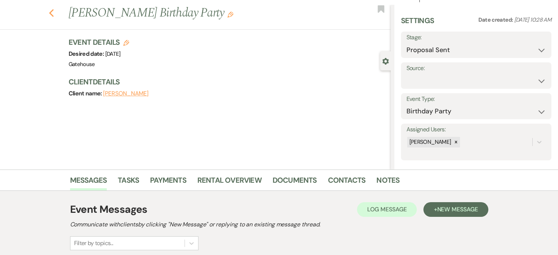
click at [54, 11] on use "button" at bounding box center [51, 13] width 5 height 8
select select "6"
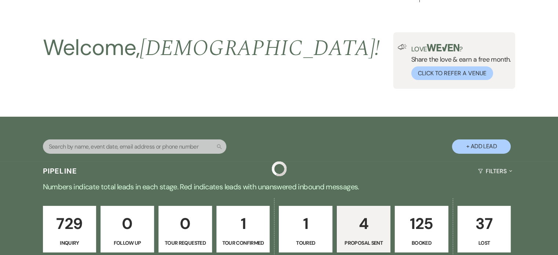
scroll to position [326, 0]
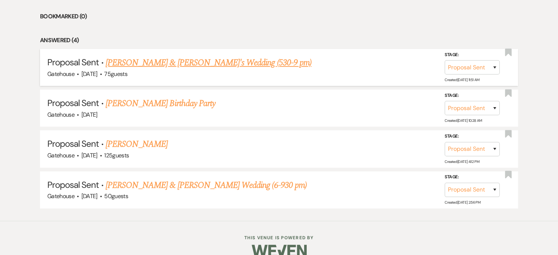
click at [188, 61] on link "[PERSON_NAME] & [PERSON_NAME]'s Wedding (530-9 pm)" at bounding box center [209, 62] width 206 height 13
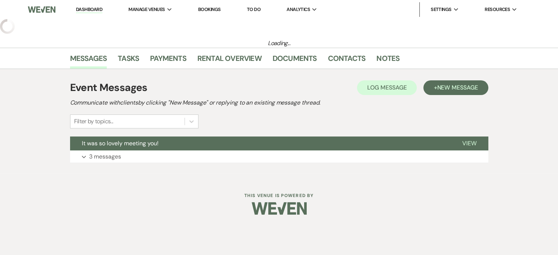
select select "6"
select select "5"
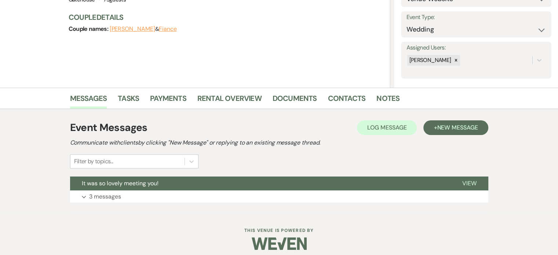
scroll to position [102, 0]
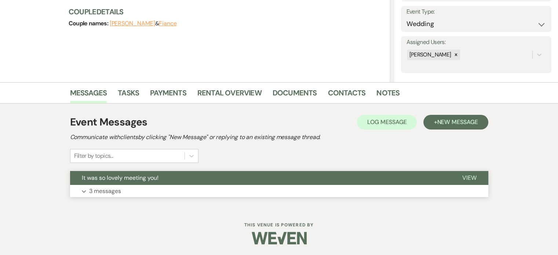
click at [100, 187] on p "3 messages" at bounding box center [105, 191] width 32 height 10
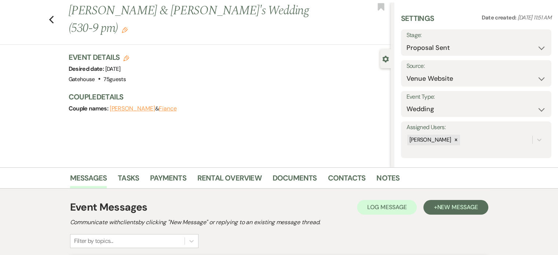
scroll to position [0, 0]
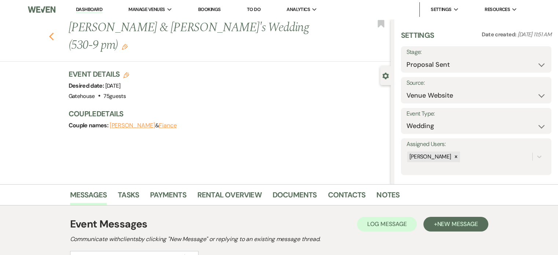
click at [54, 32] on icon "Previous" at bounding box center [52, 36] width 6 height 9
select select "6"
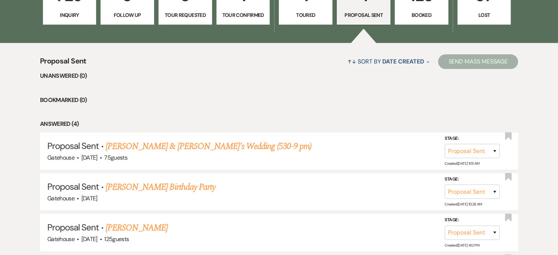
scroll to position [216, 0]
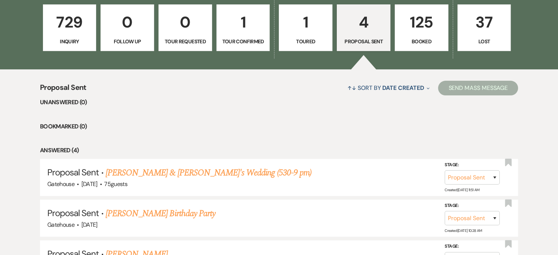
click at [302, 24] on p "1" at bounding box center [306, 22] width 44 height 25
select select "5"
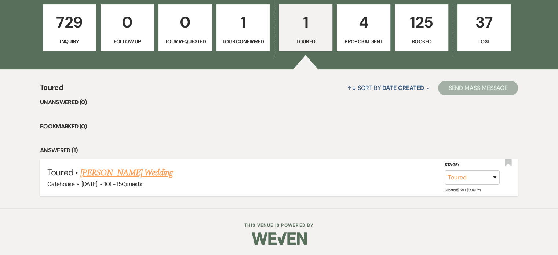
click at [119, 171] on link "[PERSON_NAME] Wedding" at bounding box center [126, 172] width 93 height 13
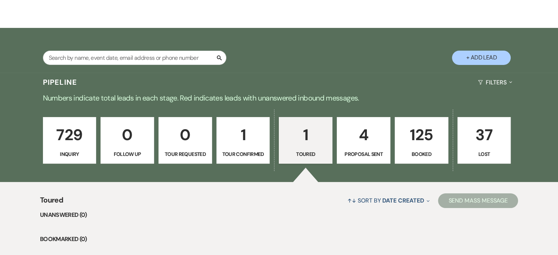
select select "5"
select select "2"
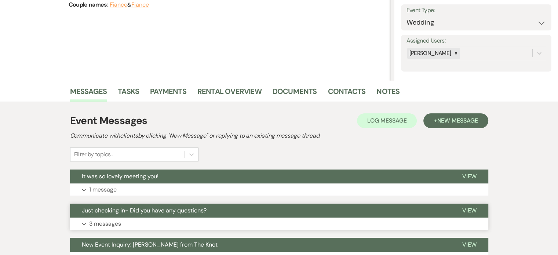
click at [100, 222] on p "3 messages" at bounding box center [105, 224] width 32 height 10
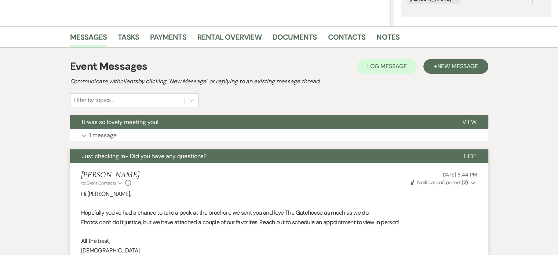
scroll to position [140, 0]
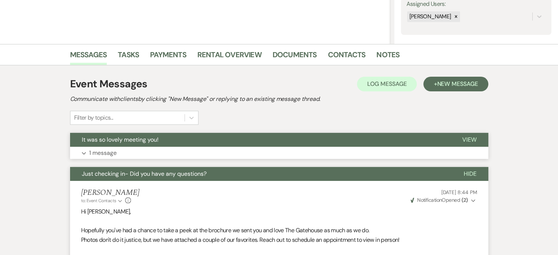
click at [103, 152] on p "1 message" at bounding box center [103, 153] width 28 height 10
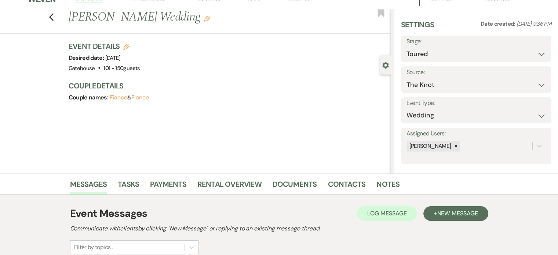
scroll to position [0, 0]
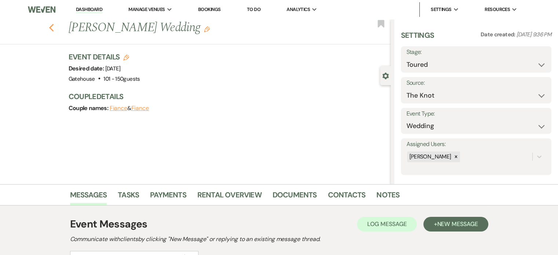
click at [53, 25] on icon "Previous" at bounding box center [52, 27] width 6 height 9
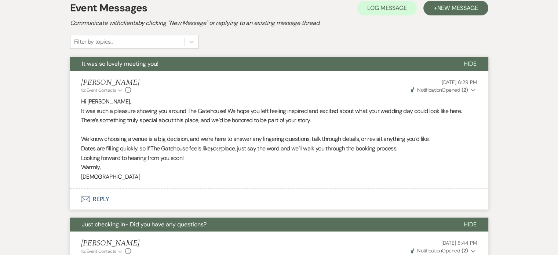
select select "5"
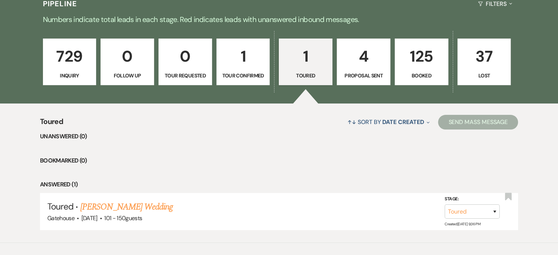
scroll to position [183, 0]
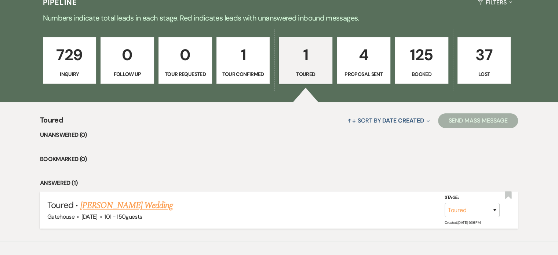
click at [117, 204] on link "[PERSON_NAME] Wedding" at bounding box center [126, 205] width 93 height 13
select select "5"
select select "2"
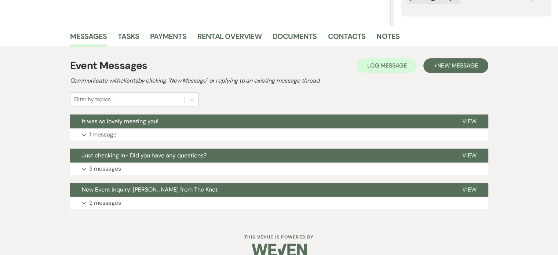
scroll to position [170, 0]
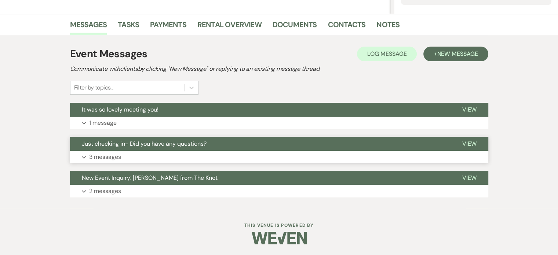
click at [105, 156] on p "3 messages" at bounding box center [105, 157] width 32 height 10
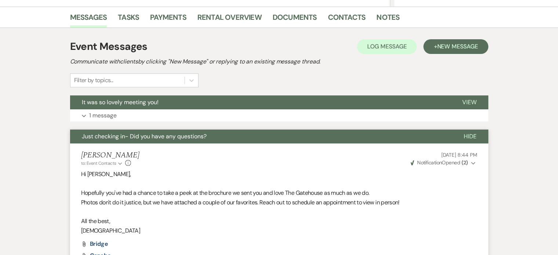
scroll to position [134, 0]
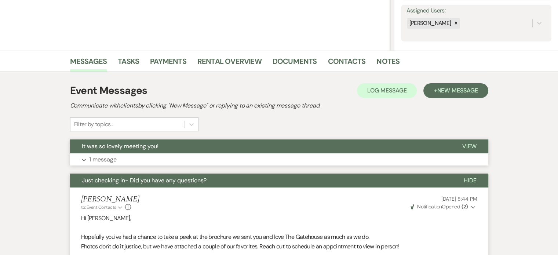
click at [101, 157] on p "1 message" at bounding box center [103, 160] width 28 height 10
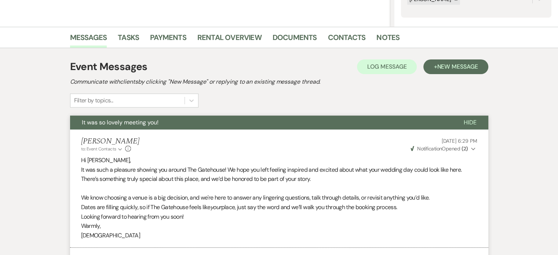
scroll to position [170, 0]
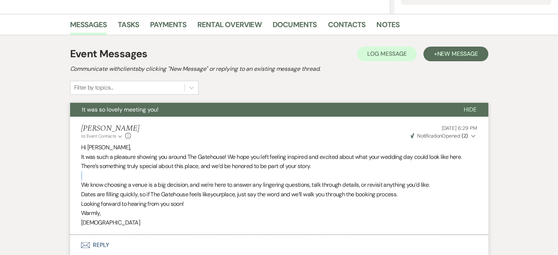
drag, startPoint x: 82, startPoint y: 183, endPoint x: 368, endPoint y: 177, distance: 285.4
click at [368, 177] on div "Hi [PERSON_NAME], It was such a pleasure showing you around The Gatehouse! We h…" at bounding box center [279, 185] width 396 height 84
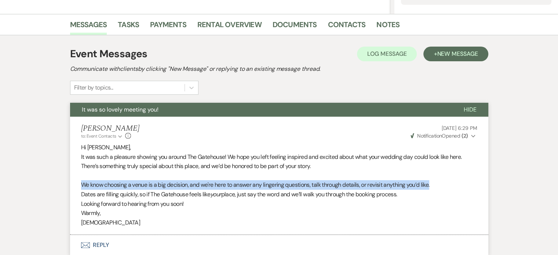
drag, startPoint x: 421, startPoint y: 183, endPoint x: 78, endPoint y: 182, distance: 343.7
click at [78, 182] on li "[PERSON_NAME] to: Event Contacts Expand Info [DATE] 6:29 PM Weven Check Notific…" at bounding box center [279, 176] width 418 height 118
copy p "We know choosing a venue is a big decision, and we're here to answer any linger…"
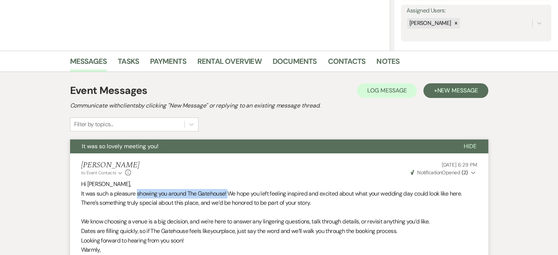
drag, startPoint x: 136, startPoint y: 193, endPoint x: 229, endPoint y: 196, distance: 92.8
click at [229, 196] on p "It was such a pleasure showing you around The Gatehouse! We hope you left feeli…" at bounding box center [279, 198] width 396 height 19
copy p "showing you around The Gatehouse!"
